Goal: Information Seeking & Learning: Check status

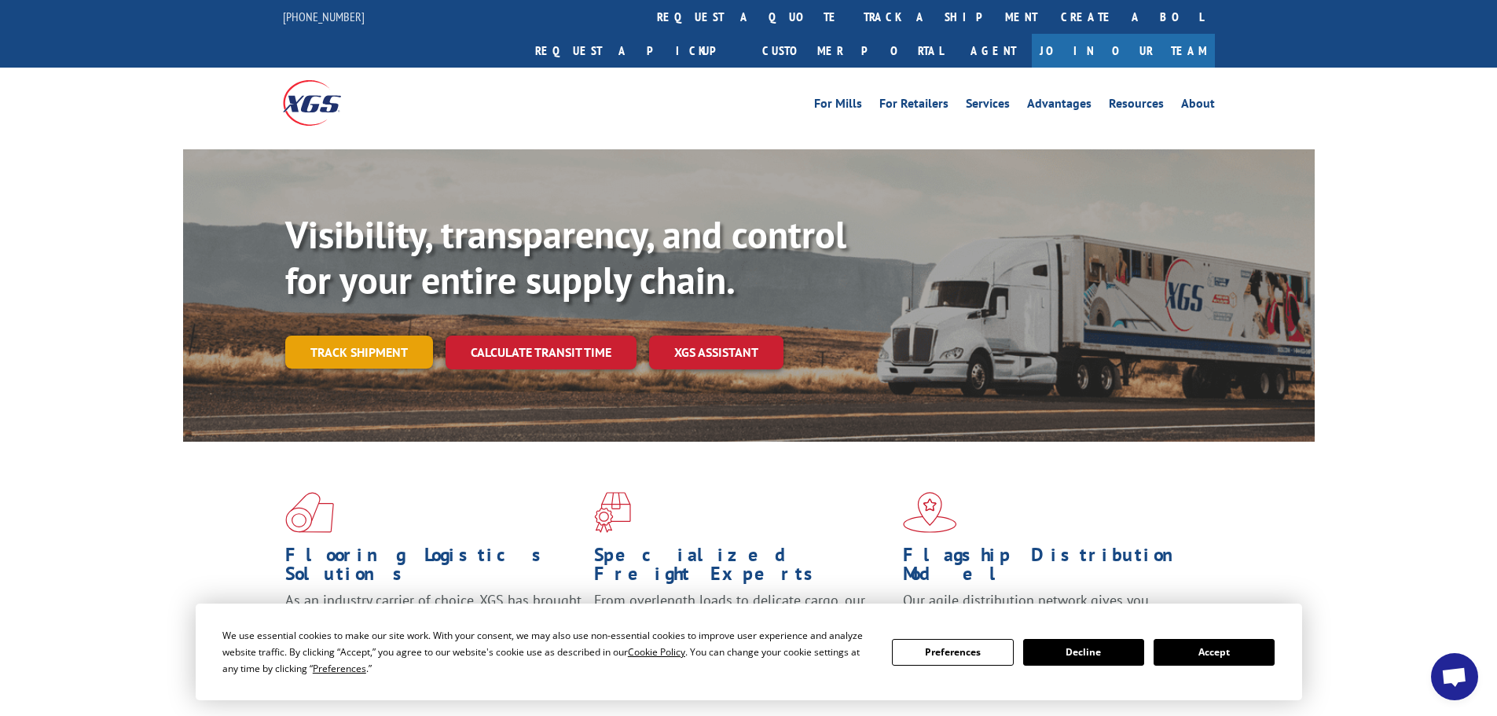
click at [353, 336] on link "Track shipment" at bounding box center [359, 352] width 148 height 33
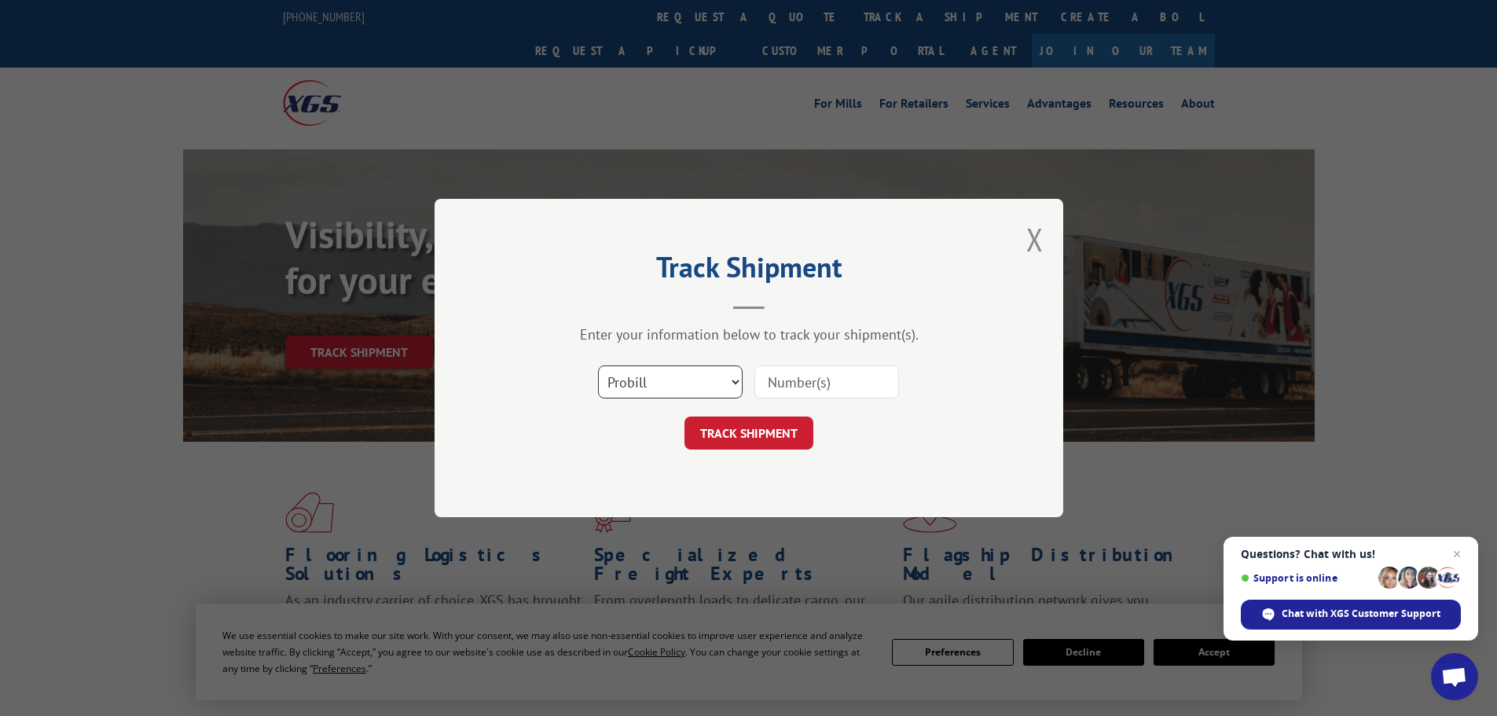
click at [674, 383] on select "Select category... Probill BOL PO" at bounding box center [670, 381] width 145 height 33
select select "bol"
click at [598, 365] on select "Select category... Probill BOL PO" at bounding box center [670, 381] width 145 height 33
click at [814, 380] on input at bounding box center [827, 381] width 145 height 33
paste input "5594154"
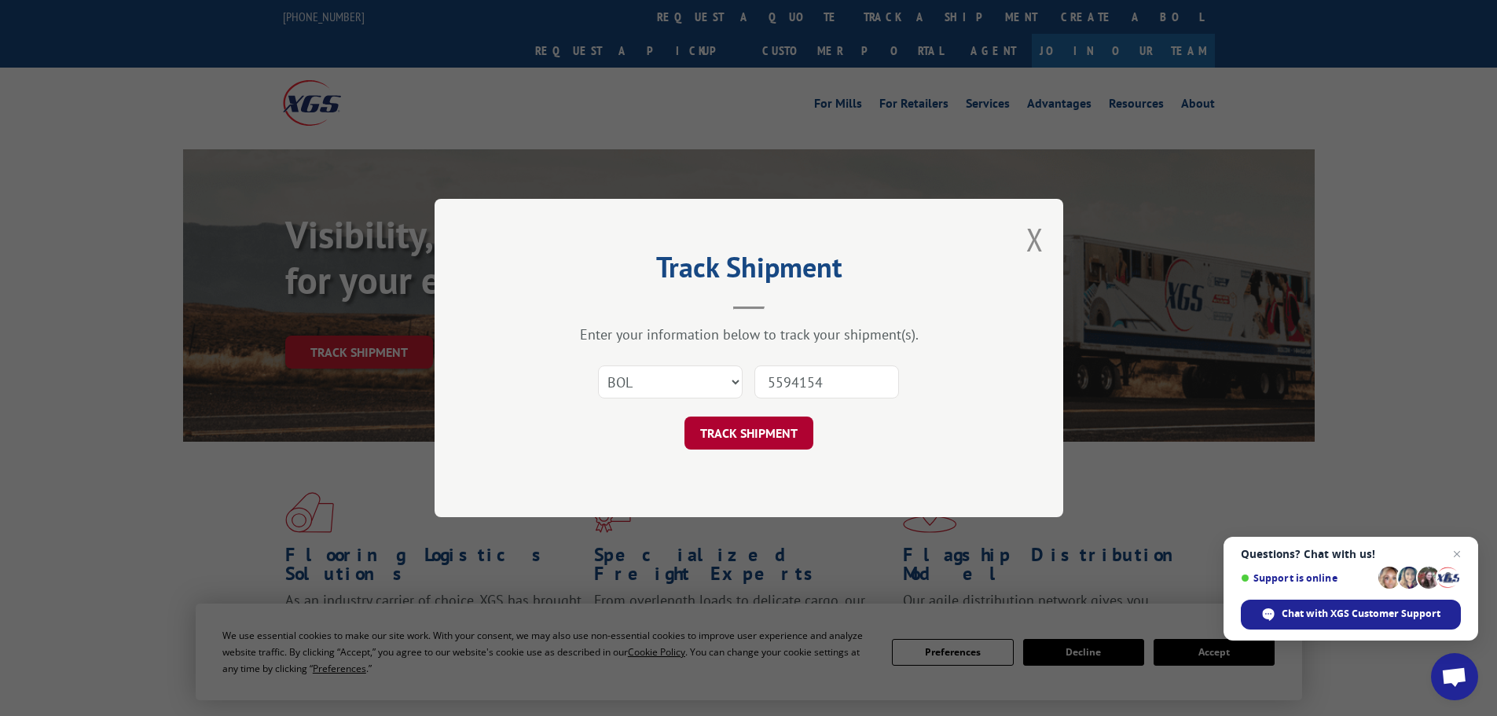
type input "5594154"
click at [739, 431] on button "TRACK SHIPMENT" at bounding box center [749, 433] width 129 height 33
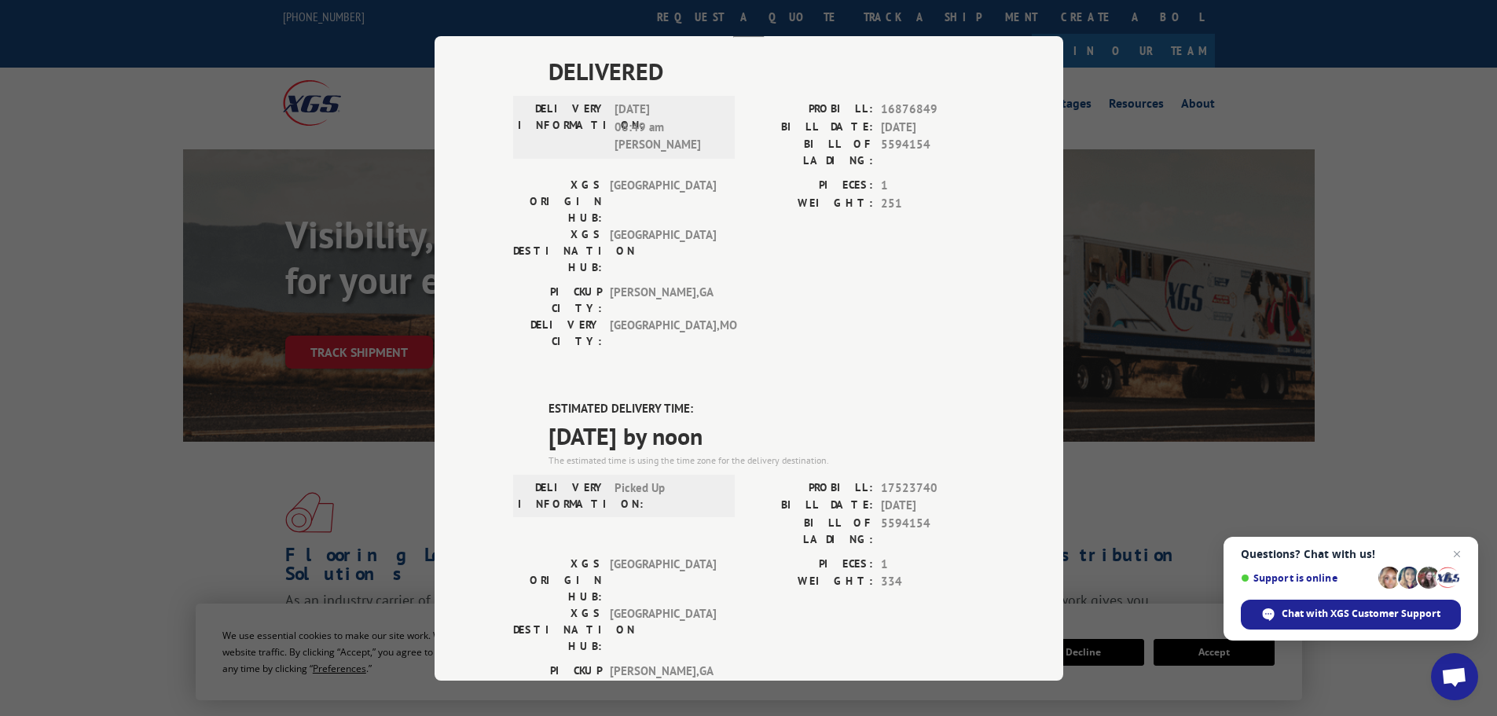
scroll to position [236, 0]
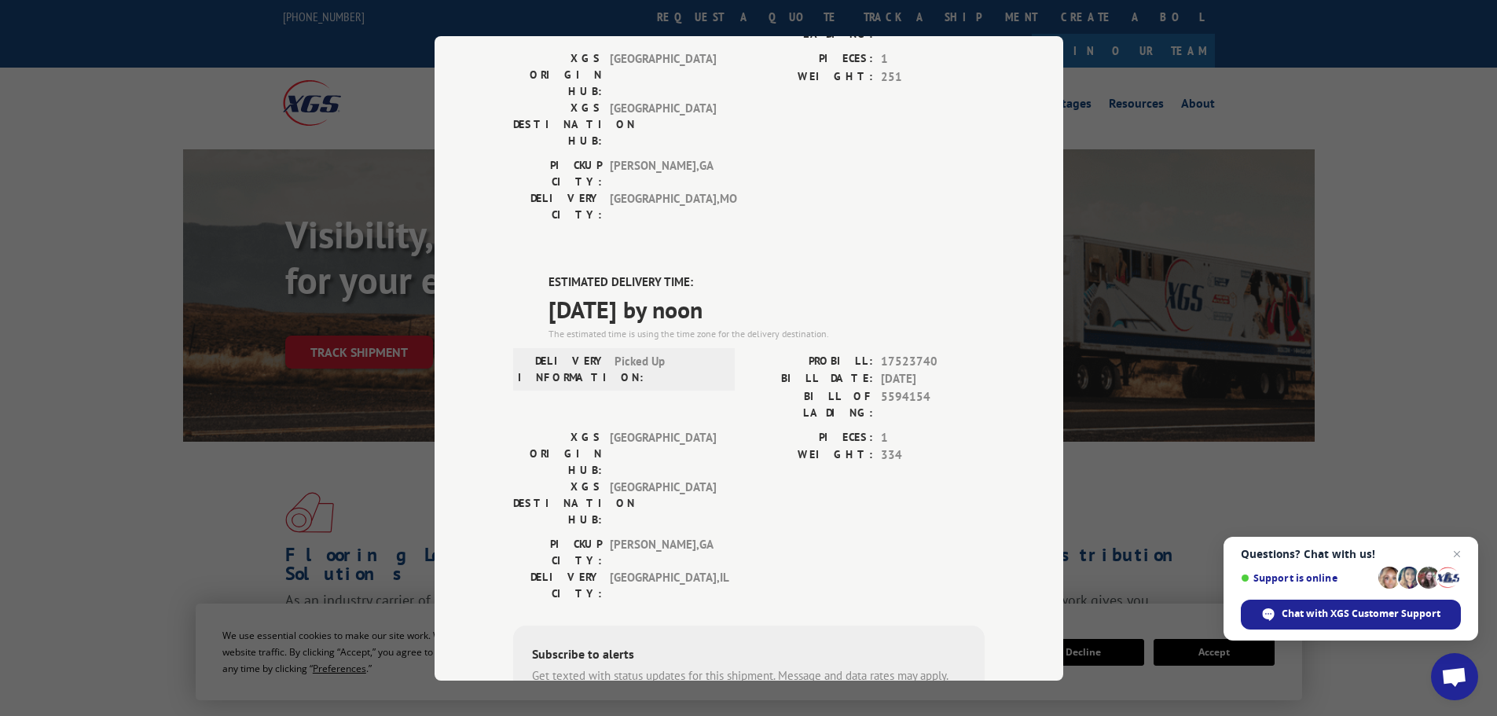
drag, startPoint x: 538, startPoint y: 194, endPoint x: 799, endPoint y: 216, distance: 261.1
click at [799, 274] on div "ESTIMATED DELIVERY TIME: [DATE] by noon The estimated time is using the time zo…" at bounding box center [749, 556] width 472 height 565
copy div "ESTIMATED DELIVERY TIME: [DATE] by noon"
